Goal: Task Accomplishment & Management: Use online tool/utility

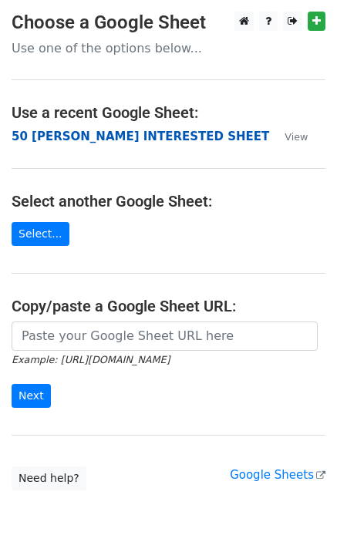
click at [75, 143] on strong "50 [PERSON_NAME] INTERESTED SHEET" at bounding box center [141, 137] width 258 height 14
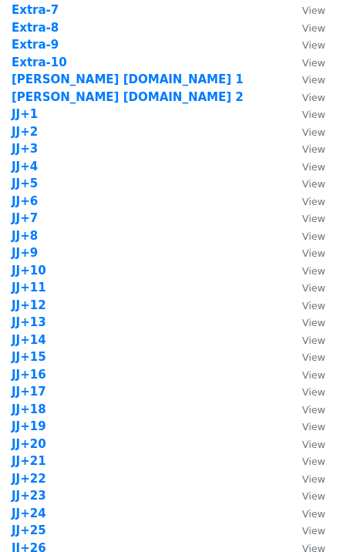
scroll to position [1028, 0]
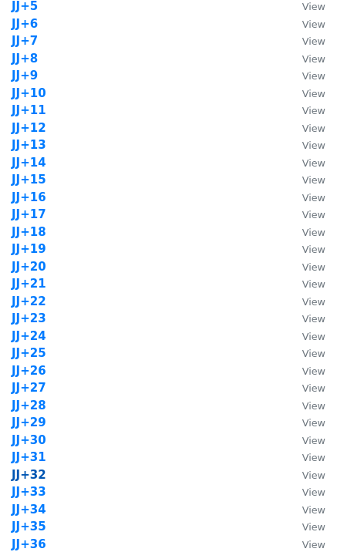
click at [38, 475] on strong "JJ+32" at bounding box center [29, 475] width 35 height 14
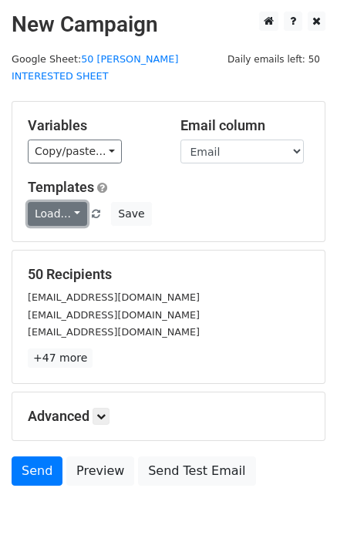
click at [70, 204] on link "Load..." at bounding box center [57, 214] width 59 height 24
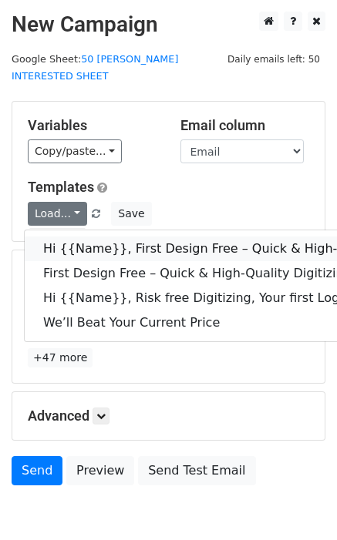
drag, startPoint x: 99, startPoint y: 234, endPoint x: 89, endPoint y: 247, distance: 16.5
click at [100, 237] on link "Hi {{Name}}, First Design Free – Quick & High-Quality Digitizing!" at bounding box center [246, 249] width 443 height 25
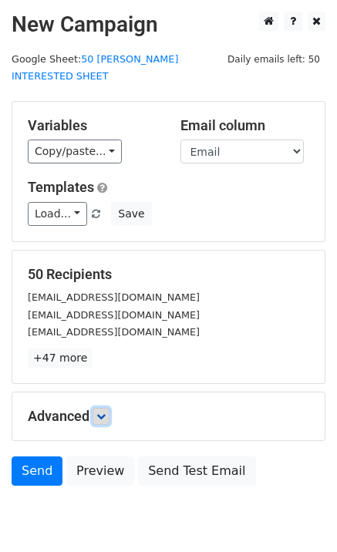
click at [99, 412] on icon at bounding box center [100, 416] width 9 height 9
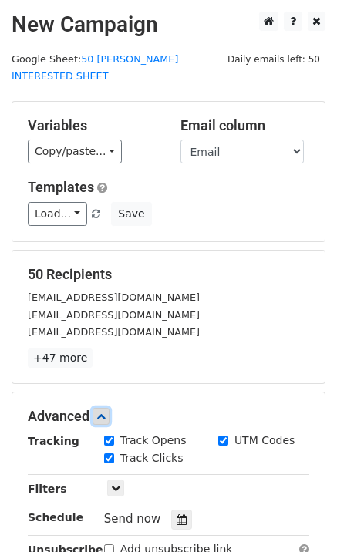
scroll to position [198, 0]
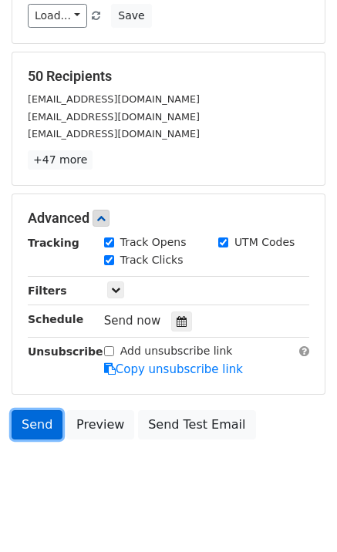
click at [39, 410] on link "Send" at bounding box center [37, 424] width 51 height 29
